Goal: Task Accomplishment & Management: Use online tool/utility

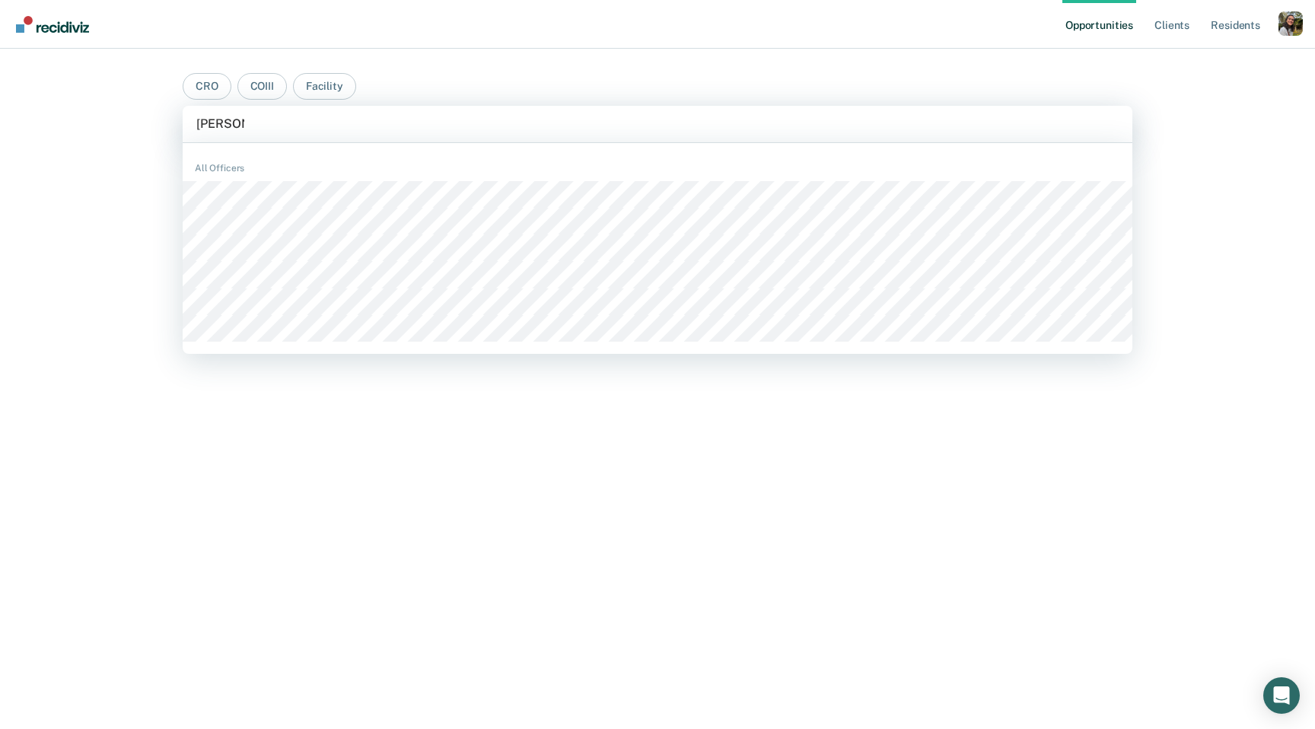
type input "[PERSON_NAME]"
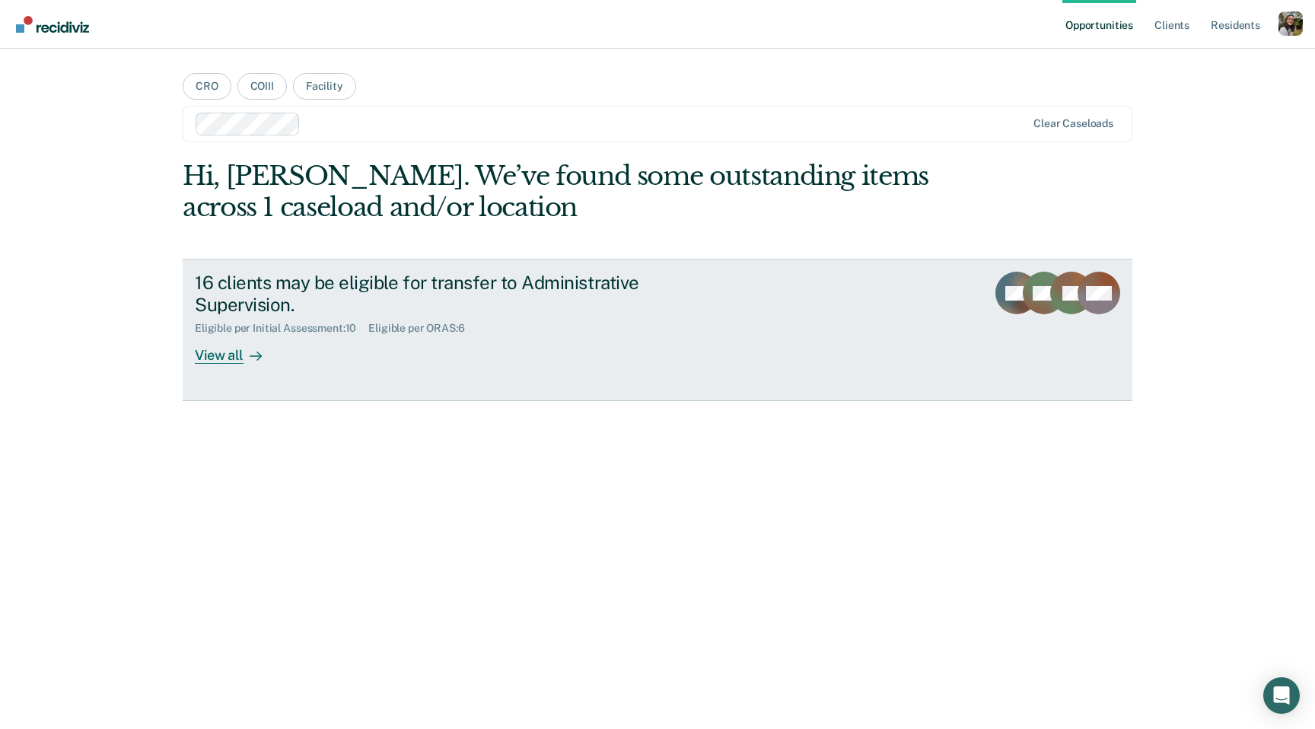
click at [793, 330] on link "16 clients may be eligible for transfer to Administrative Supervision. Eligible…" at bounding box center [658, 330] width 950 height 142
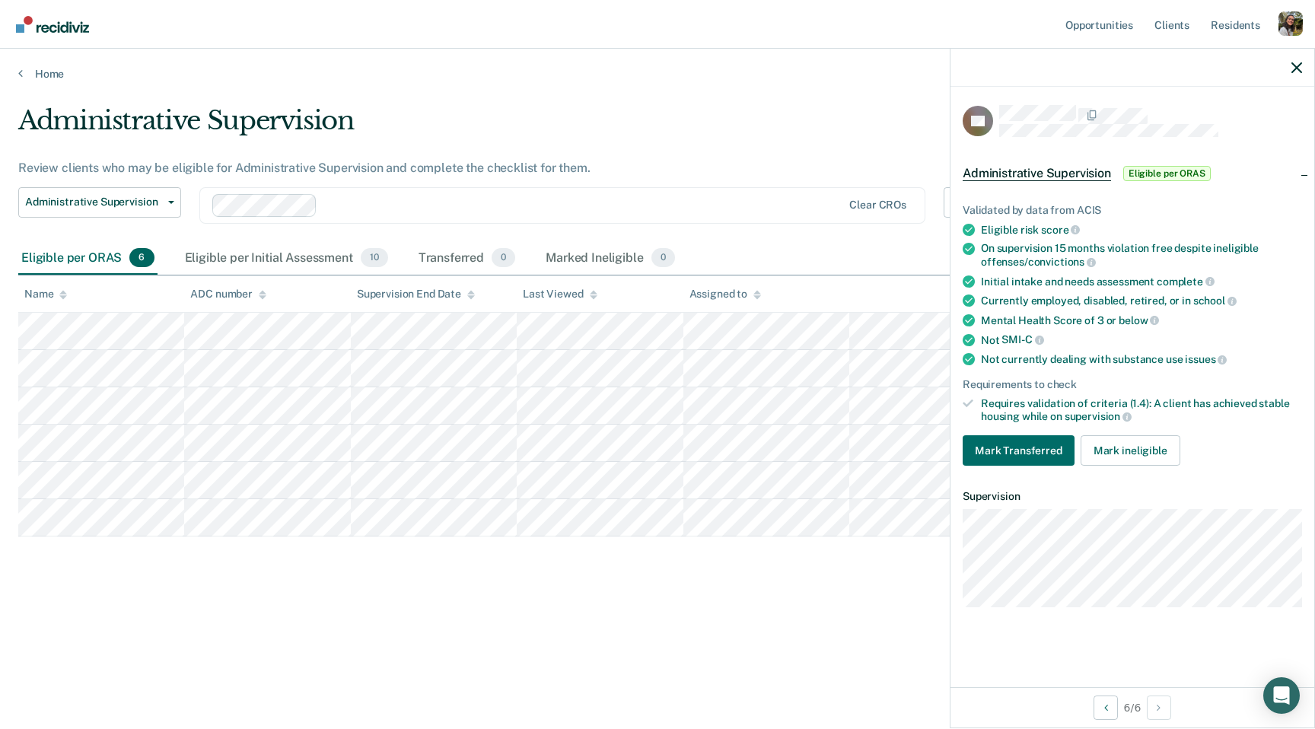
click at [1231, 314] on div "Mental Health Score of 3 or below" at bounding box center [1141, 321] width 321 height 14
click at [1292, 64] on icon "button" at bounding box center [1297, 67] width 11 height 11
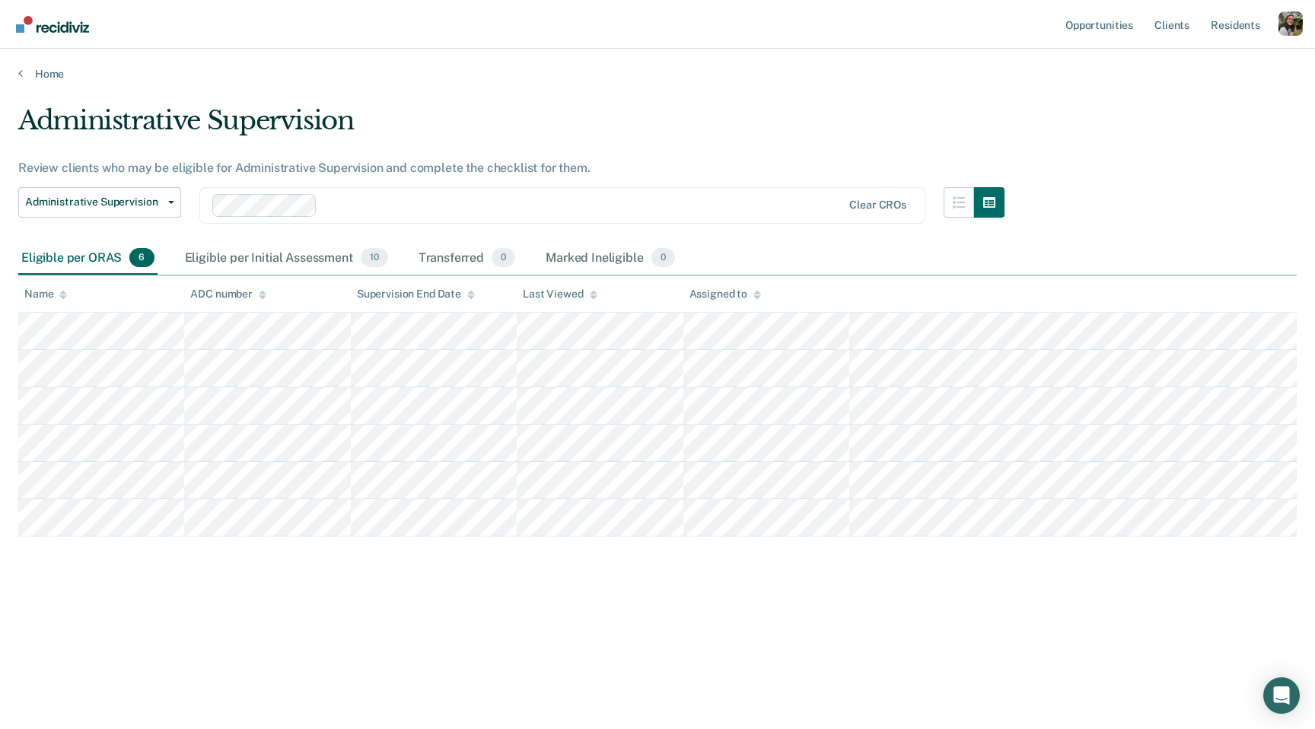
click at [804, 114] on div "Administrative Supervision" at bounding box center [511, 126] width 986 height 43
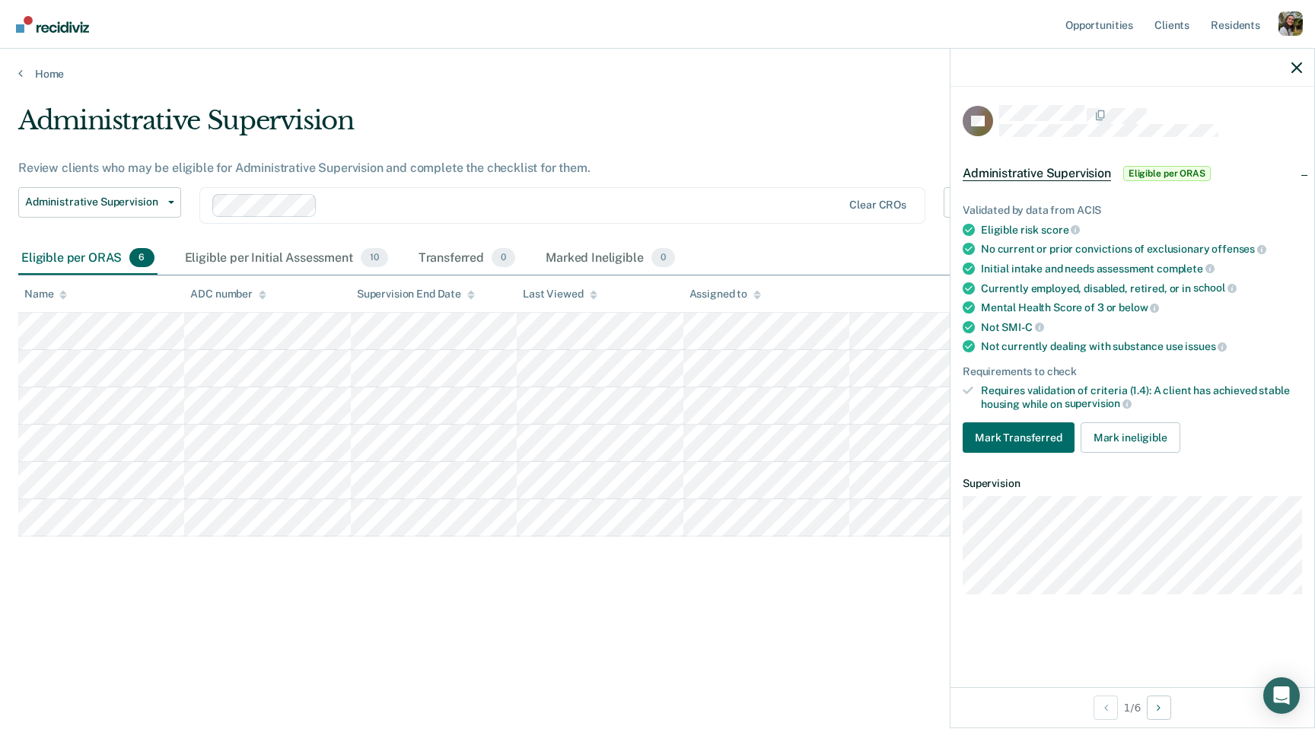
click at [361, 211] on div at bounding box center [582, 205] width 518 height 18
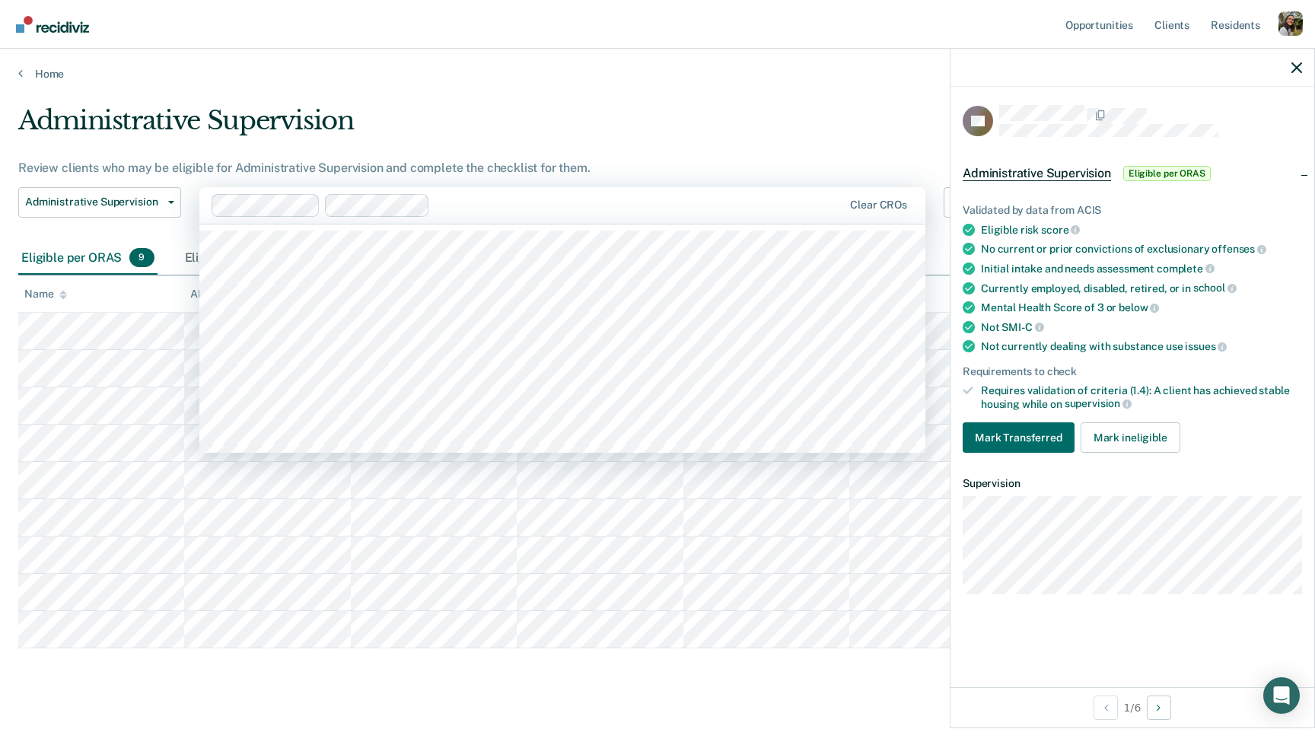
click at [514, 218] on div "Clear CROs" at bounding box center [562, 205] width 726 height 37
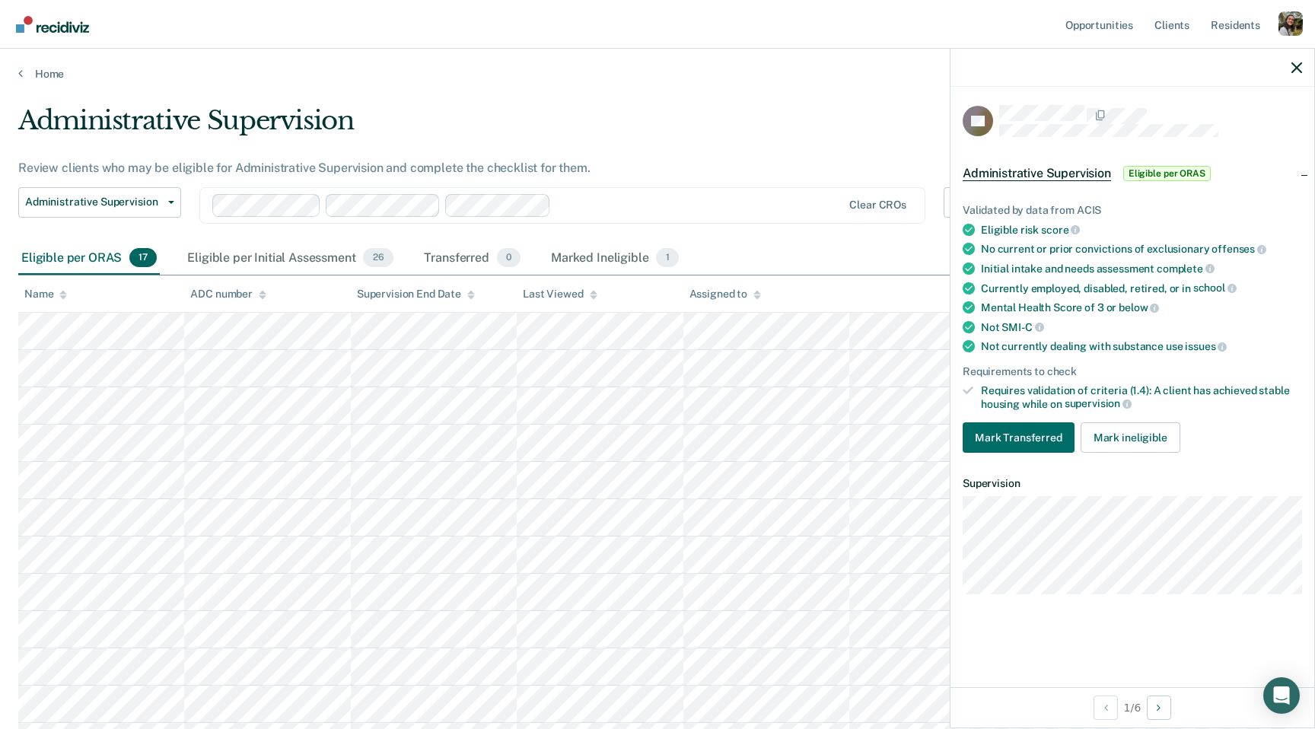
click at [427, 301] on th "Supervision End Date" at bounding box center [434, 294] width 166 height 37
click at [429, 288] on div "Supervision End Date" at bounding box center [416, 294] width 118 height 13
click at [660, 201] on div at bounding box center [699, 205] width 285 height 18
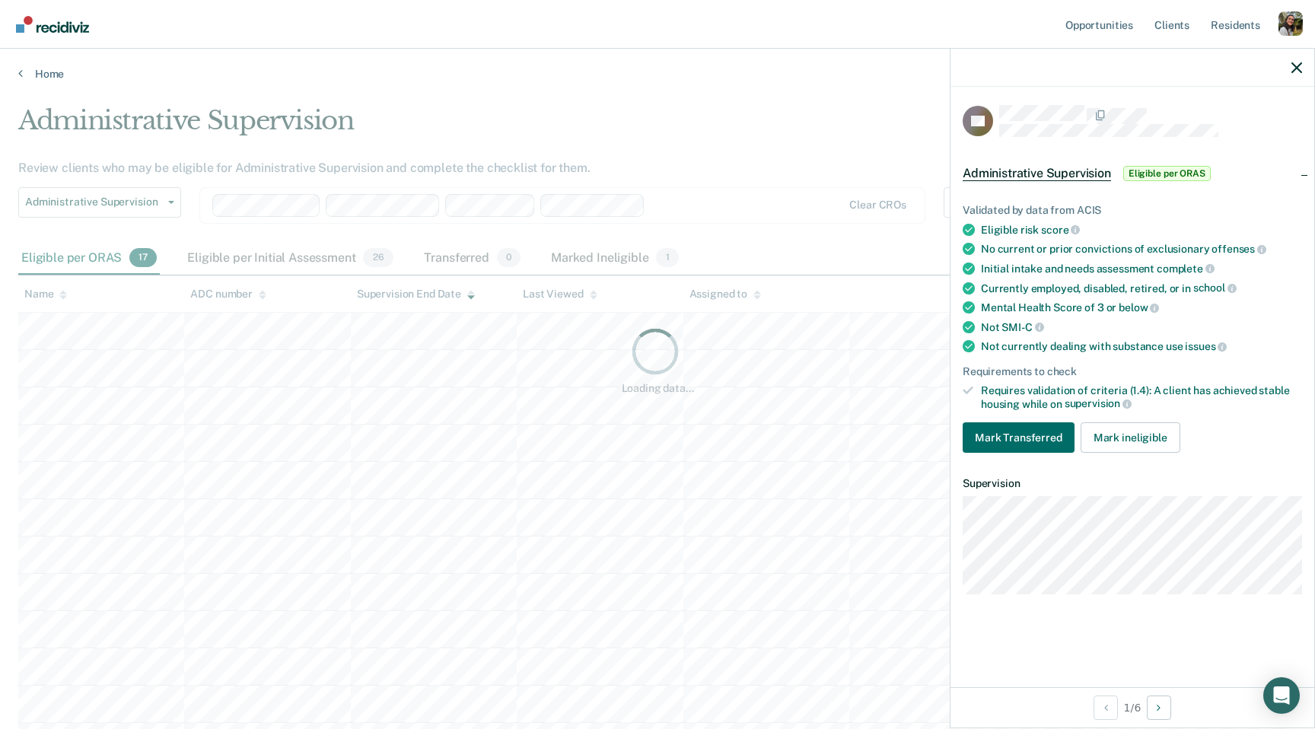
click at [685, 199] on div "Loading data..." at bounding box center [657, 360] width 1279 height 510
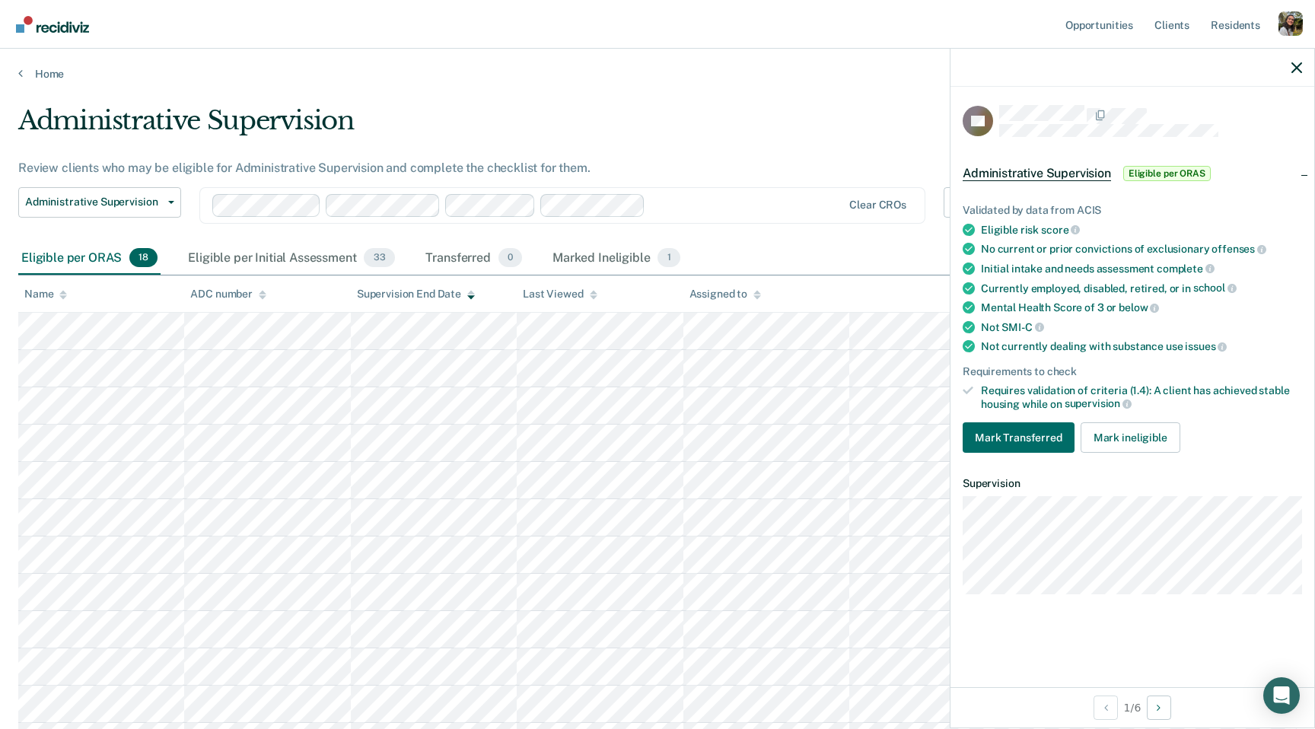
click at [737, 234] on div "Administrative Supervision Administrative Supervision Clear CROs" at bounding box center [511, 214] width 986 height 55
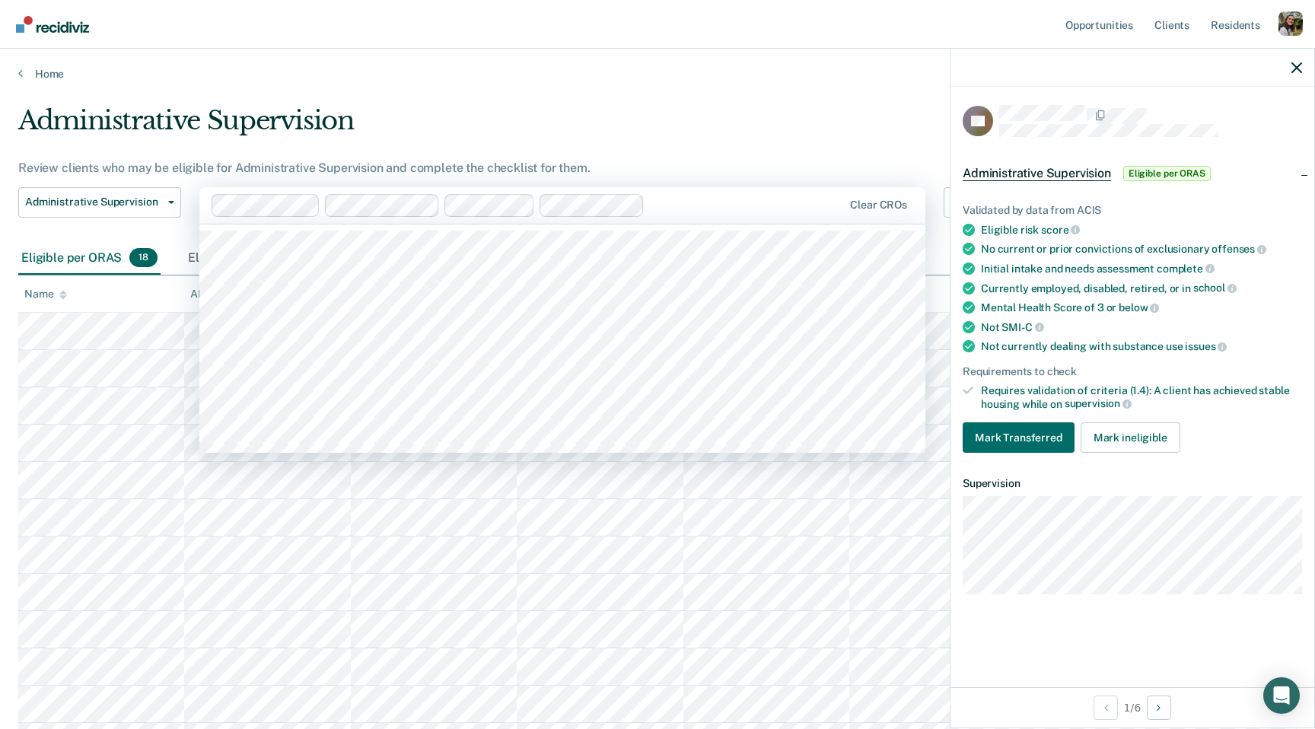
click at [696, 197] on div at bounding box center [747, 205] width 192 height 18
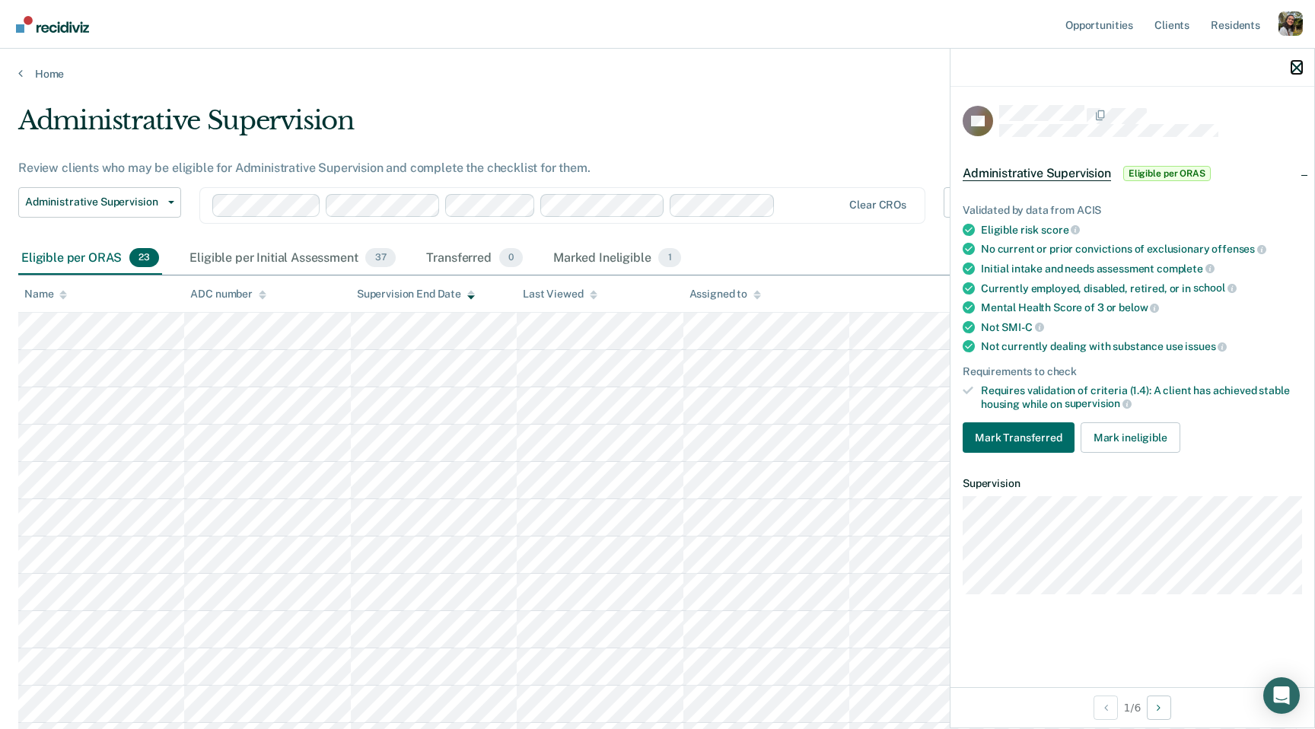
click at [1296, 62] on icon "button" at bounding box center [1297, 67] width 11 height 11
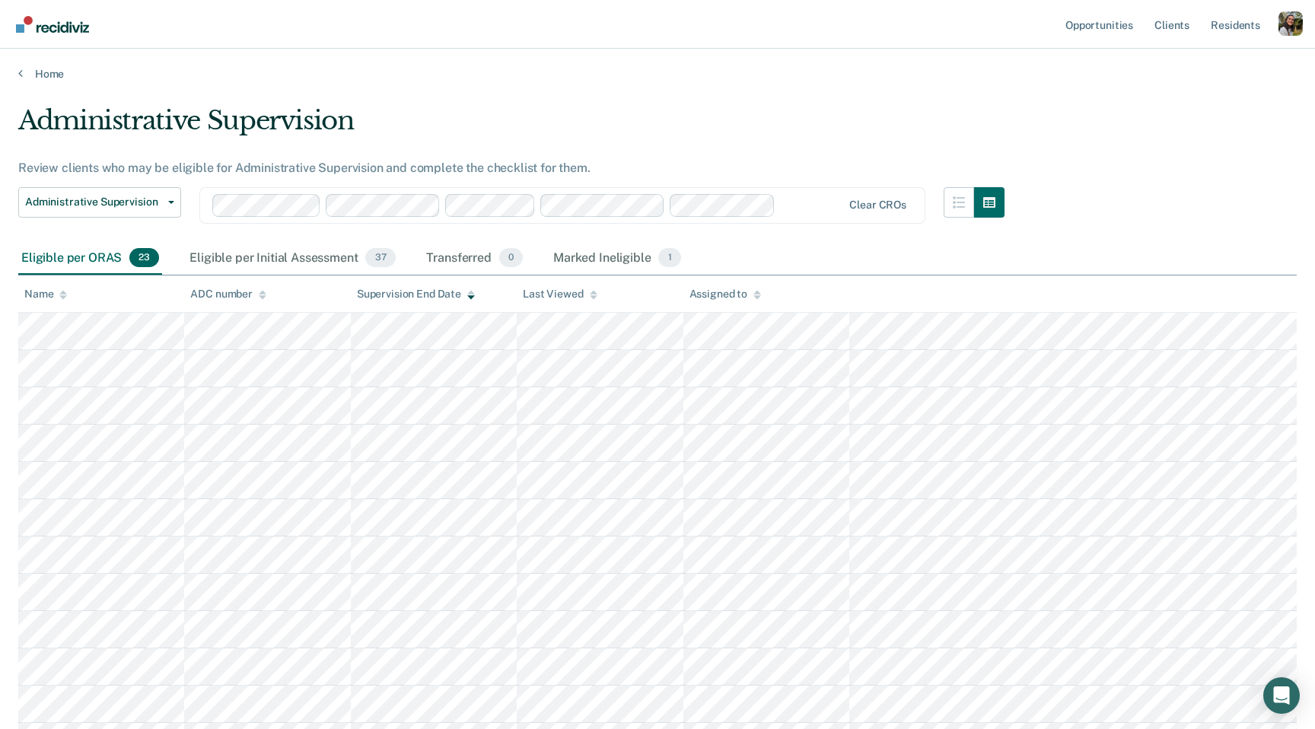
click at [803, 202] on div at bounding box center [812, 205] width 61 height 18
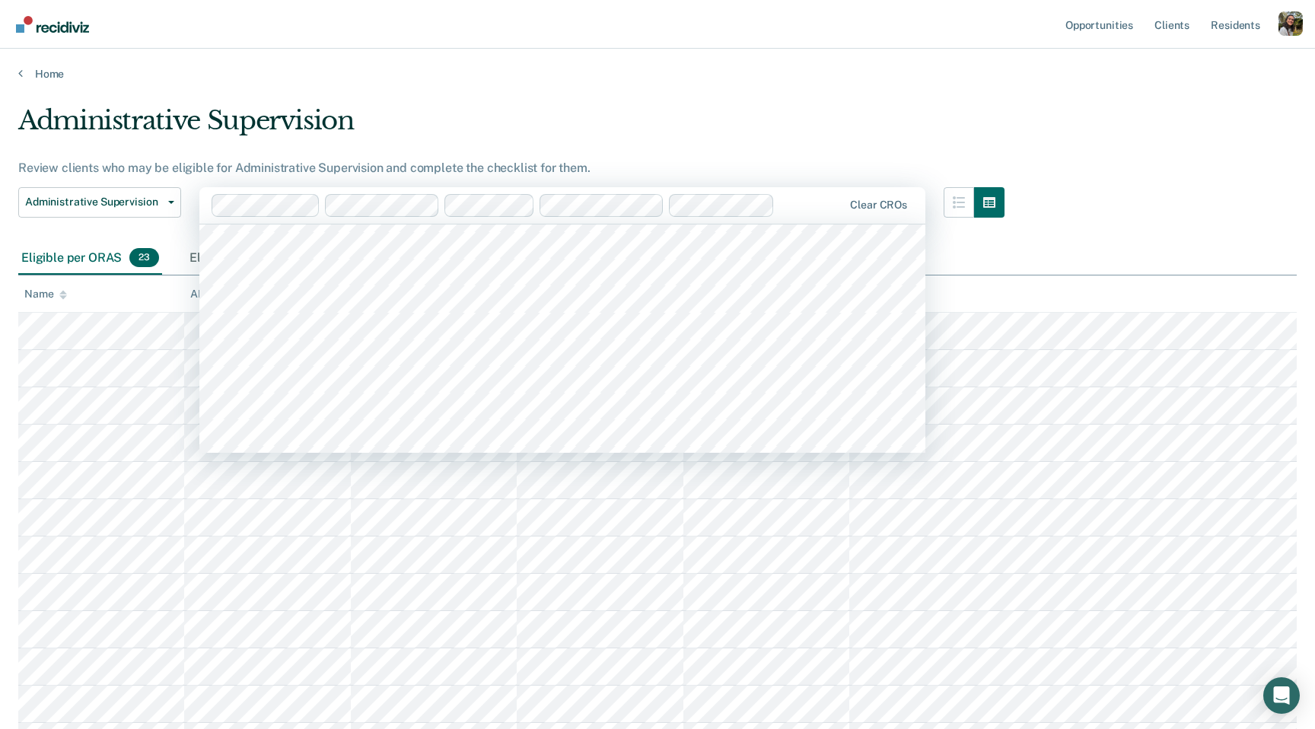
scroll to position [1082, 0]
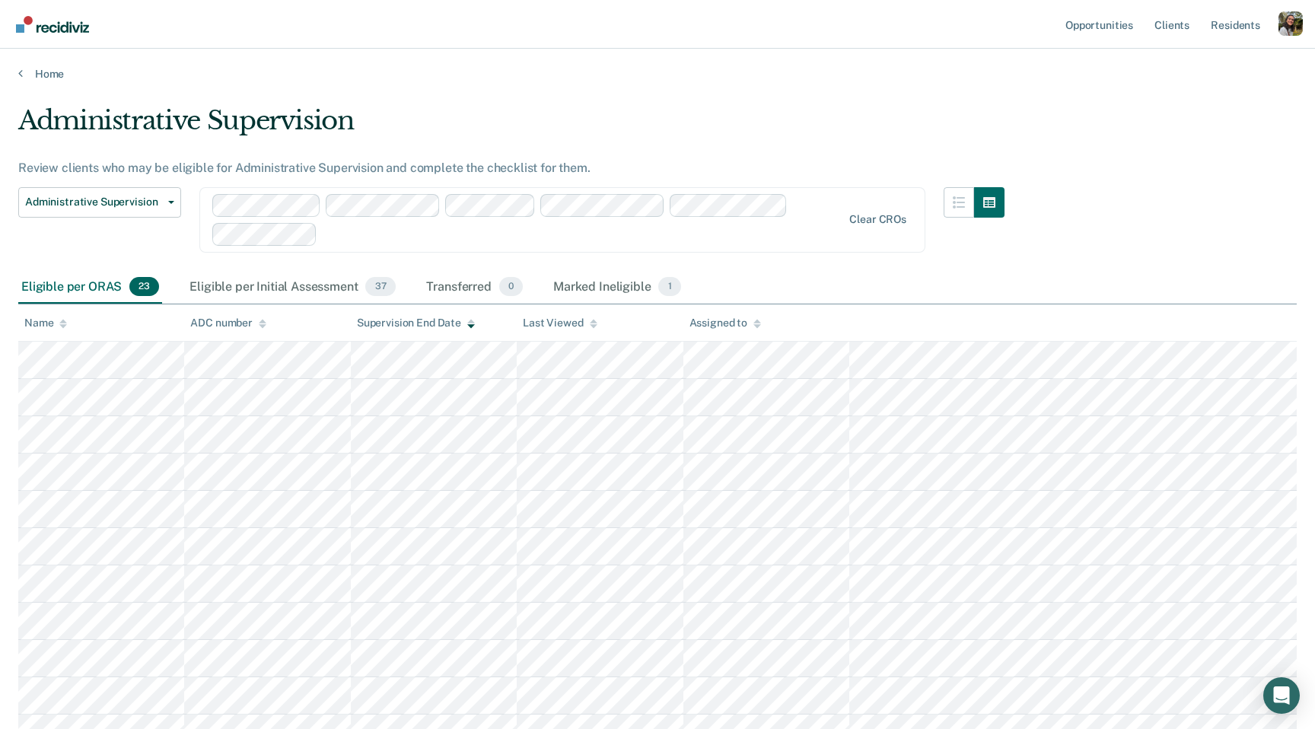
click at [738, 234] on div at bounding box center [582, 234] width 518 height 18
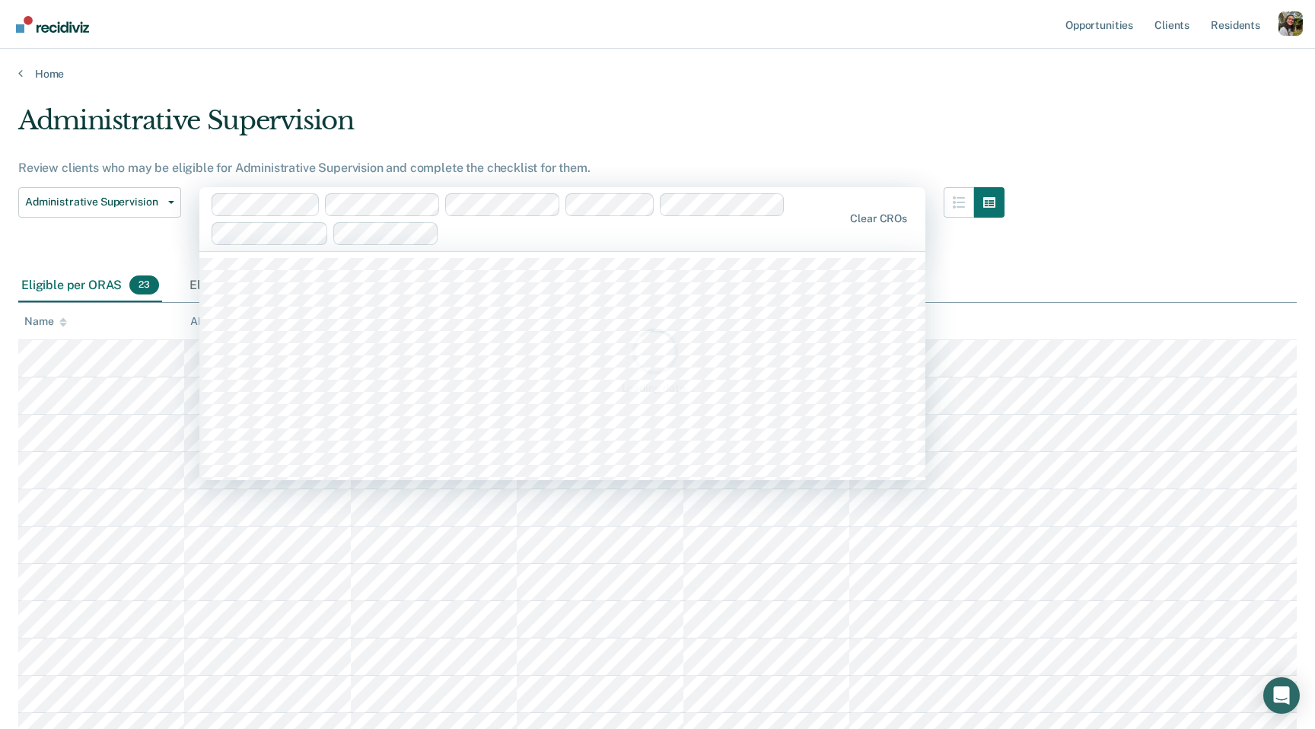
click at [756, 229] on div "Administrative Supervision Review clients who may be eligible for Administrativ…" at bounding box center [657, 360] width 1279 height 510
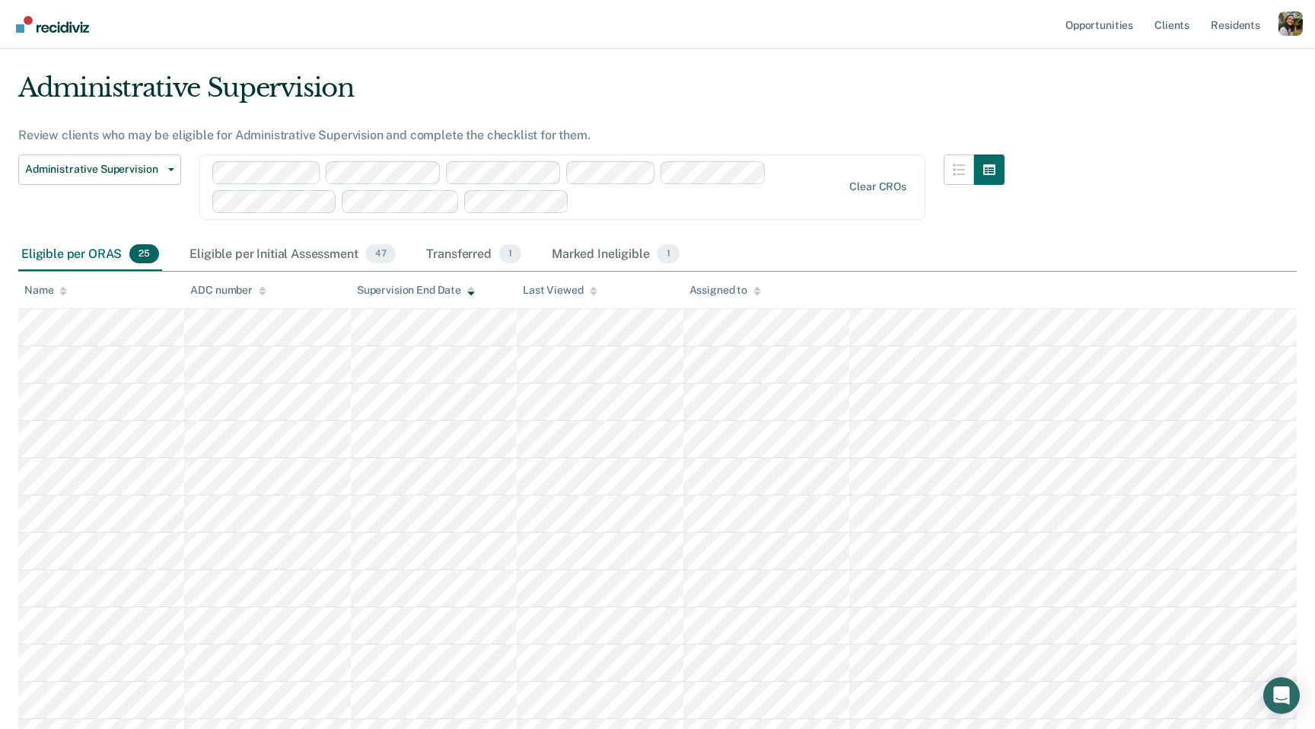
scroll to position [30, 0]
click at [882, 186] on div "Clear CROs" at bounding box center [877, 189] width 57 height 13
